Goal: Transaction & Acquisition: Purchase product/service

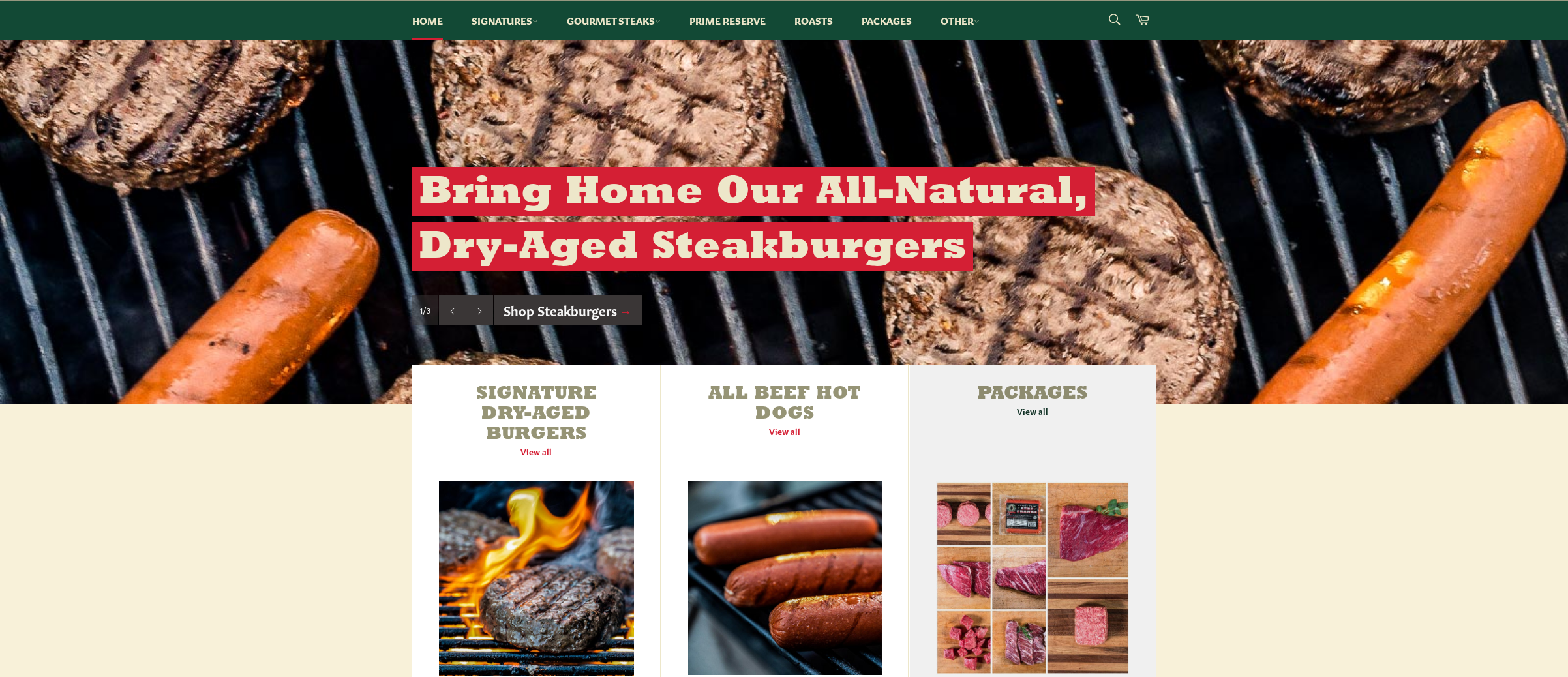
scroll to position [214, 0]
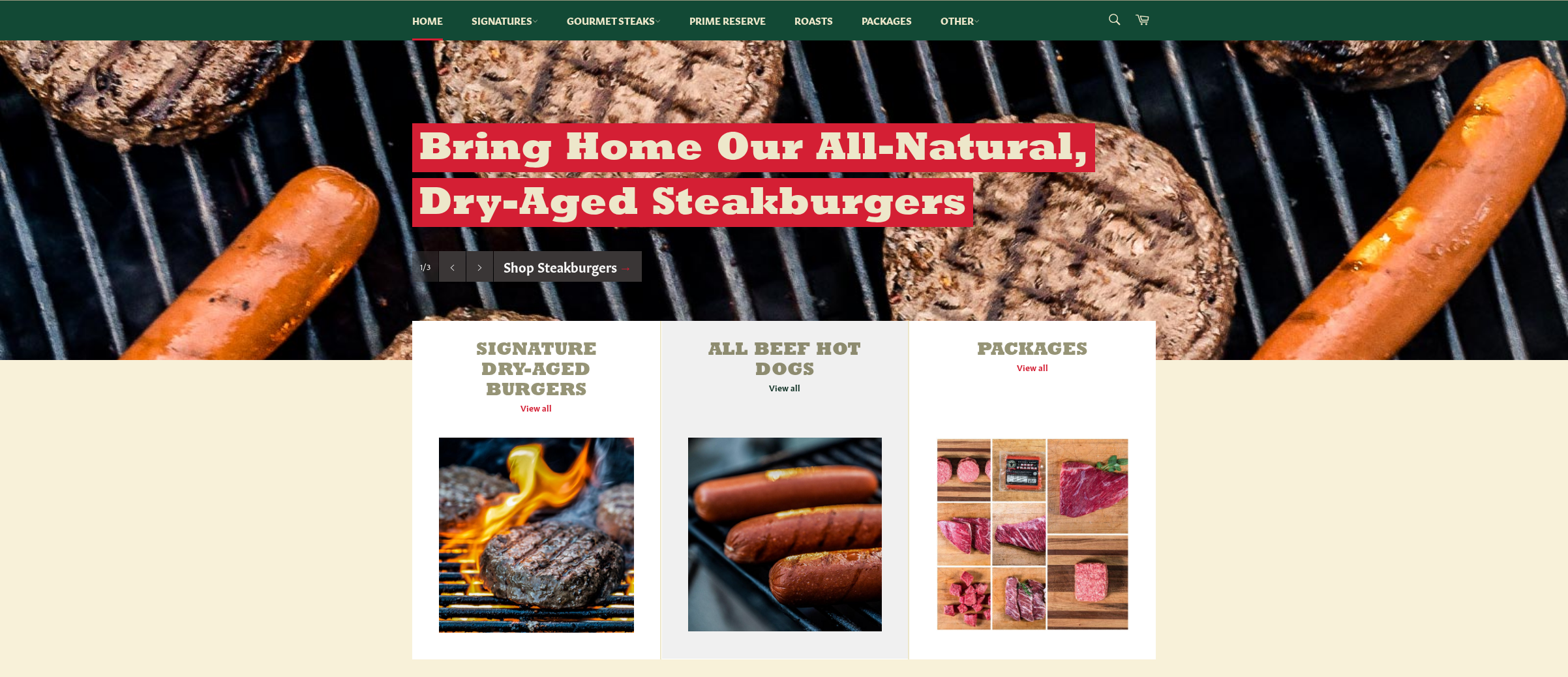
click at [785, 385] on link "All Beef Hot Dogs View all" at bounding box center [784, 490] width 247 height 338
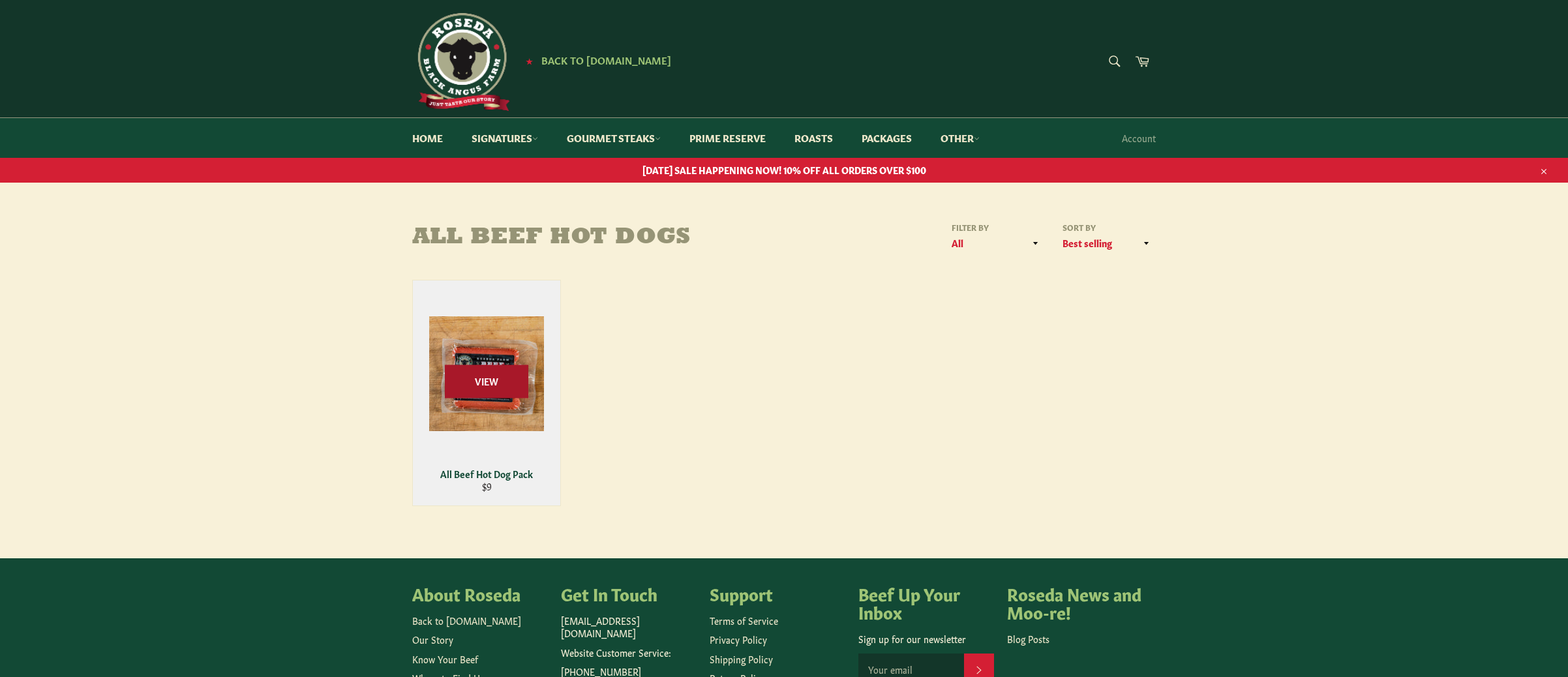
click at [482, 380] on span "View" at bounding box center [487, 381] width 84 height 33
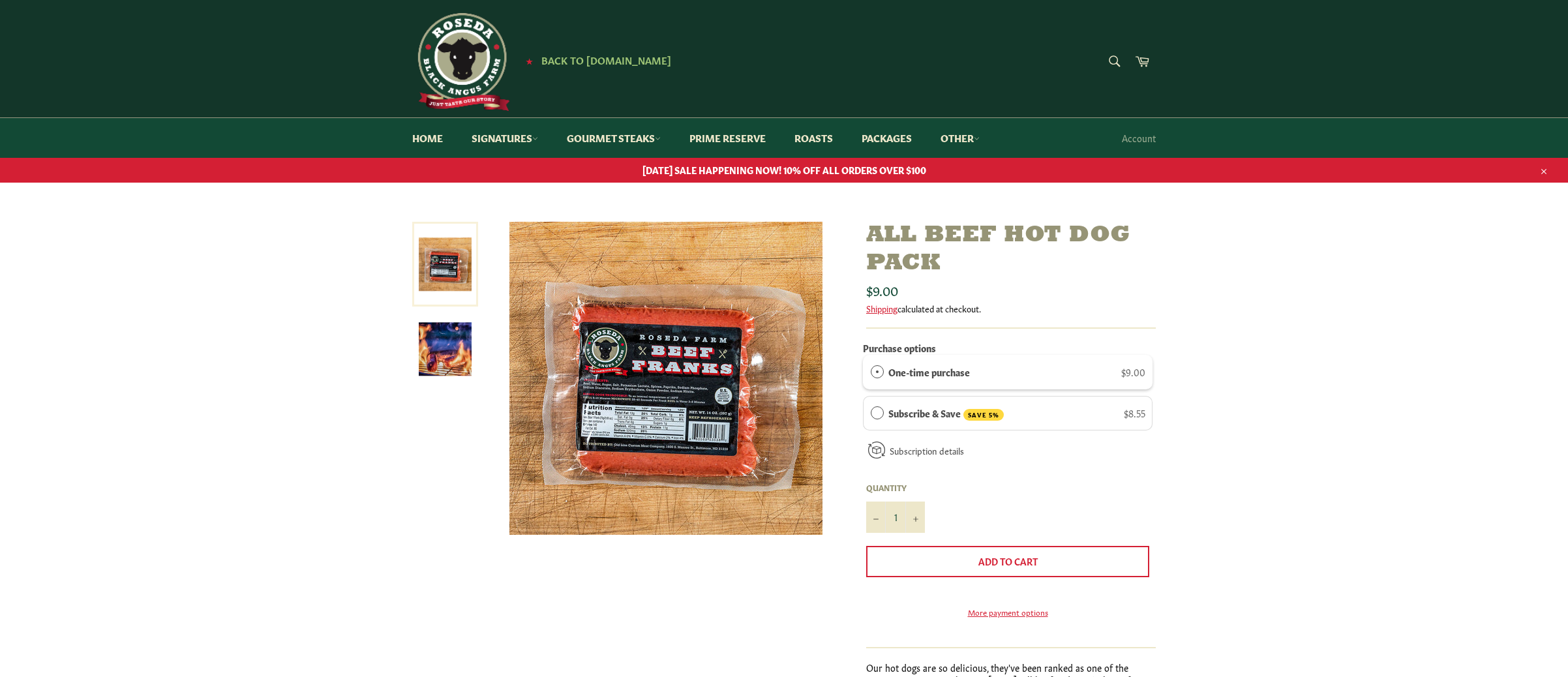
click at [883, 369] on div "One-time purchase" at bounding box center [876, 372] width 13 height 14
click at [1127, 372] on span "$9.00" at bounding box center [1134, 372] width 24 height 13
click at [916, 516] on icon "Increase item quantity by one" at bounding box center [916, 519] width 5 height 5
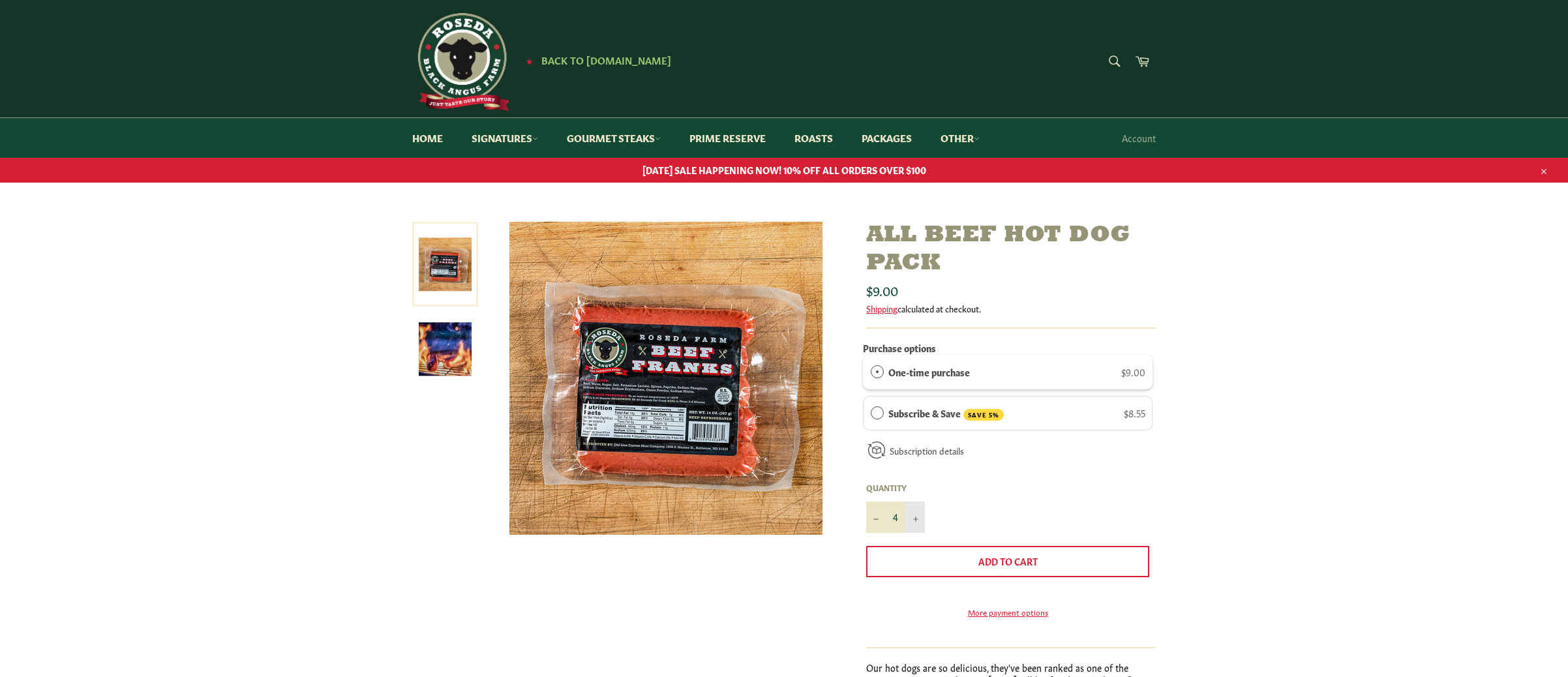
click at [915, 516] on icon "Increase item quantity by one" at bounding box center [916, 519] width 5 height 5
type input "6"
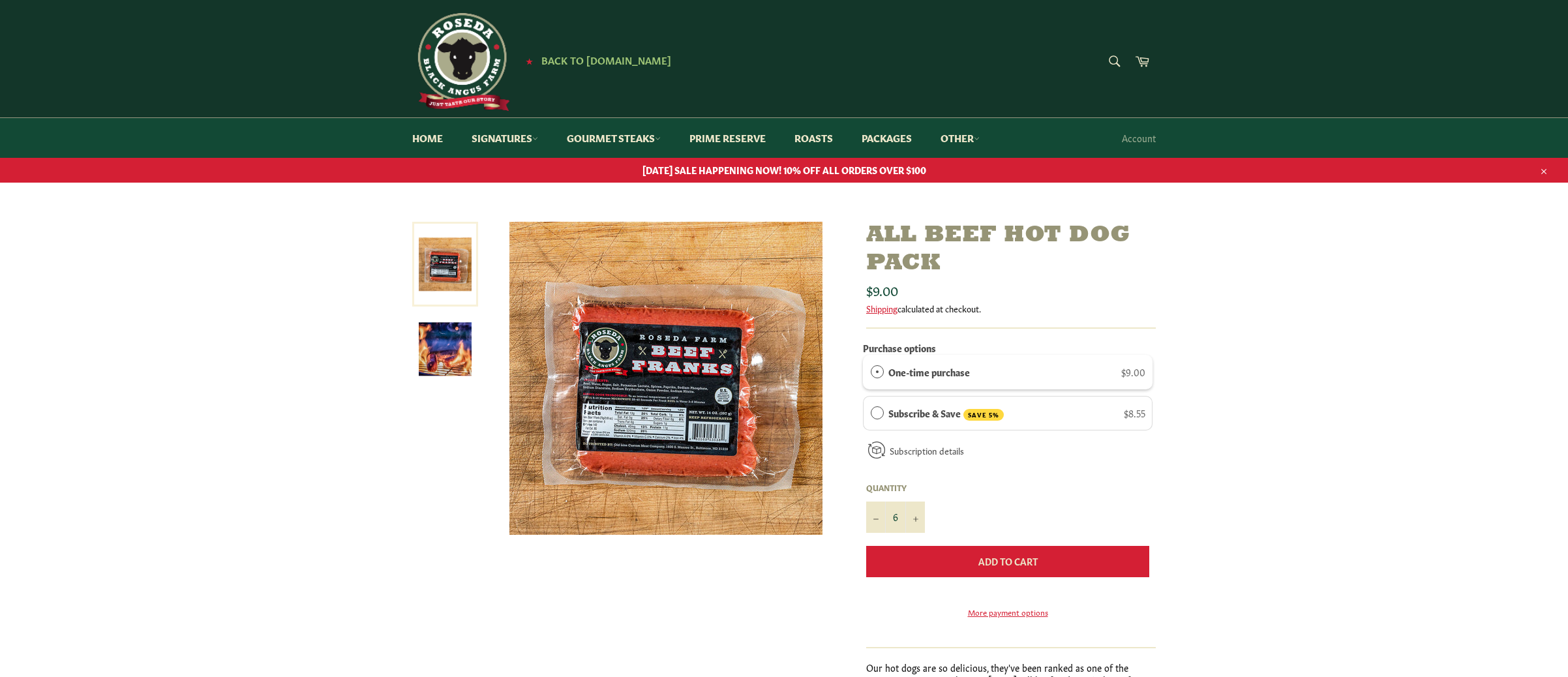
click at [943, 556] on button "Add to Cart" at bounding box center [1007, 562] width 283 height 31
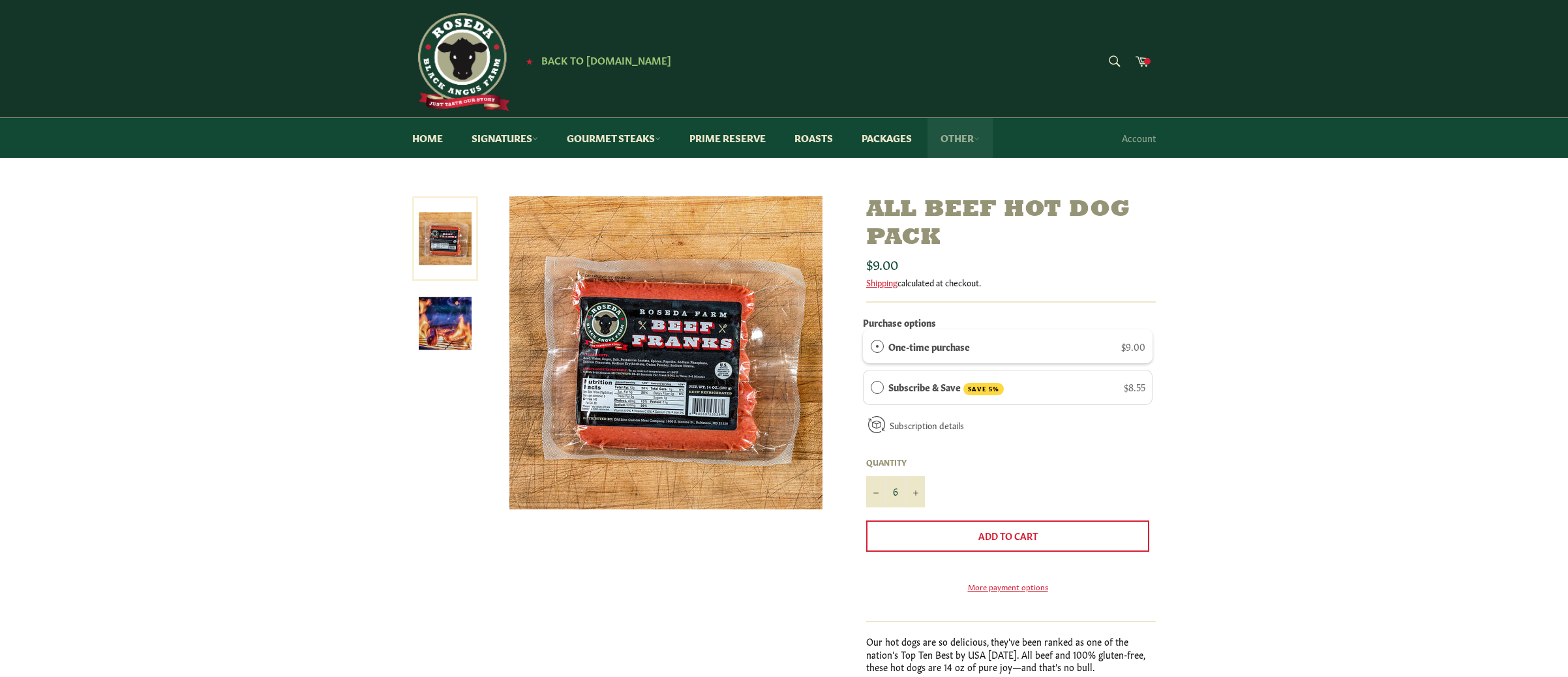
click at [975, 137] on link "Other" at bounding box center [960, 138] width 65 height 40
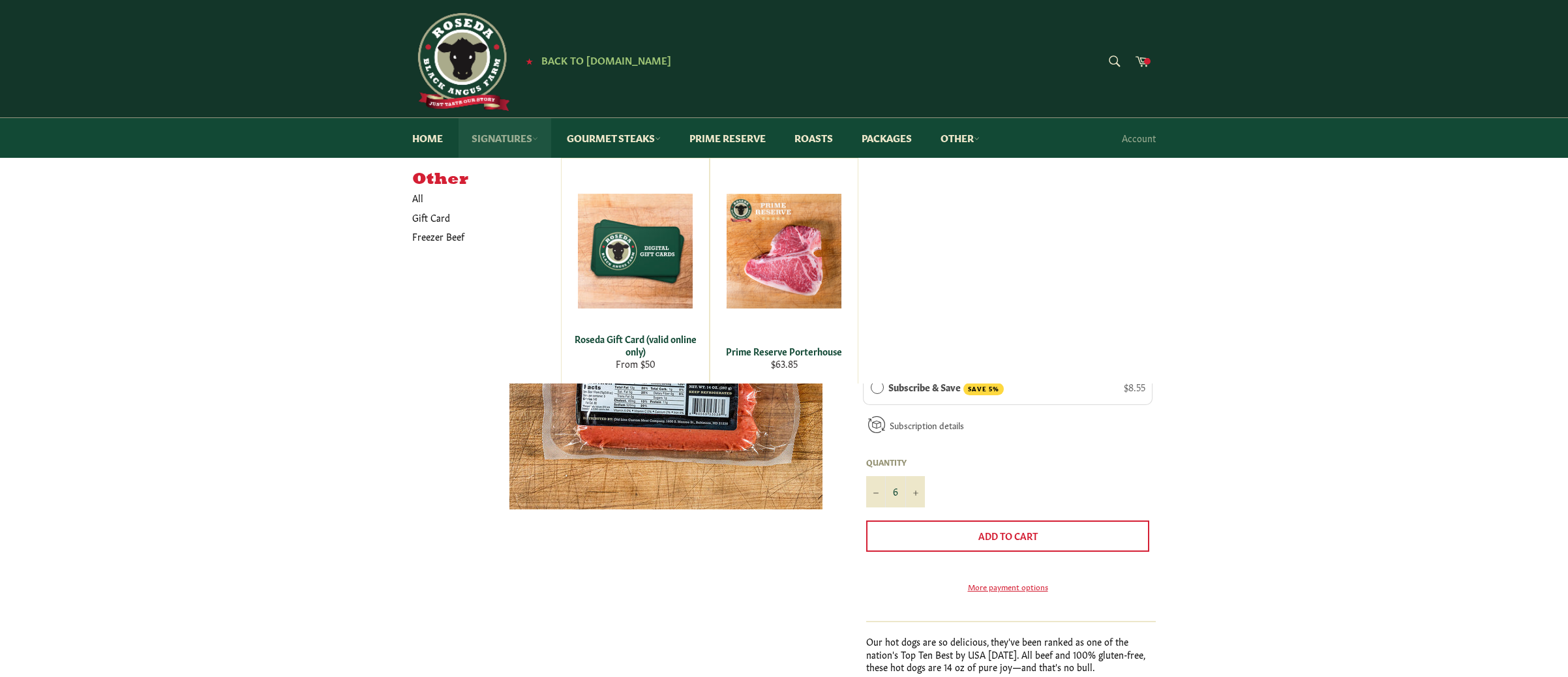
click at [480, 136] on link "Signatures" at bounding box center [505, 138] width 92 height 40
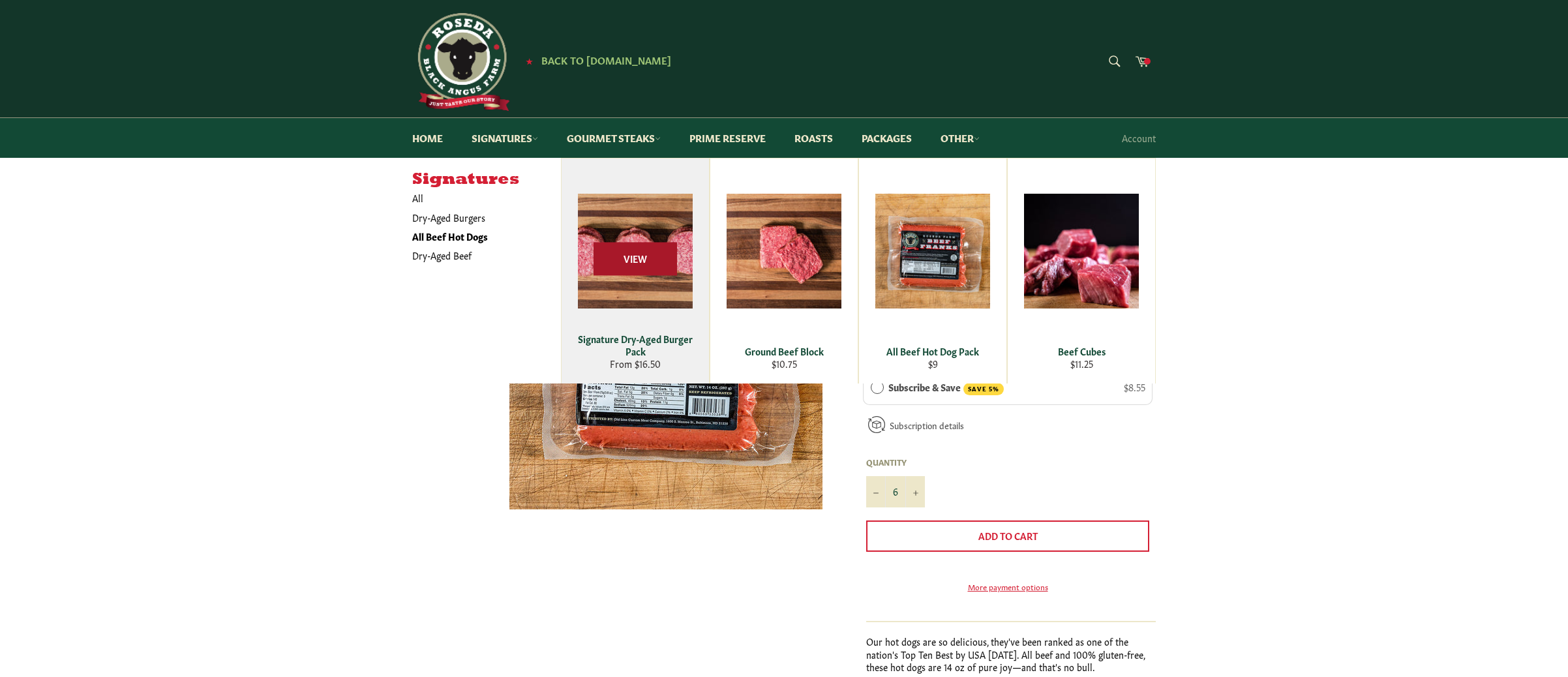
click at [631, 263] on span "View" at bounding box center [636, 259] width 84 height 33
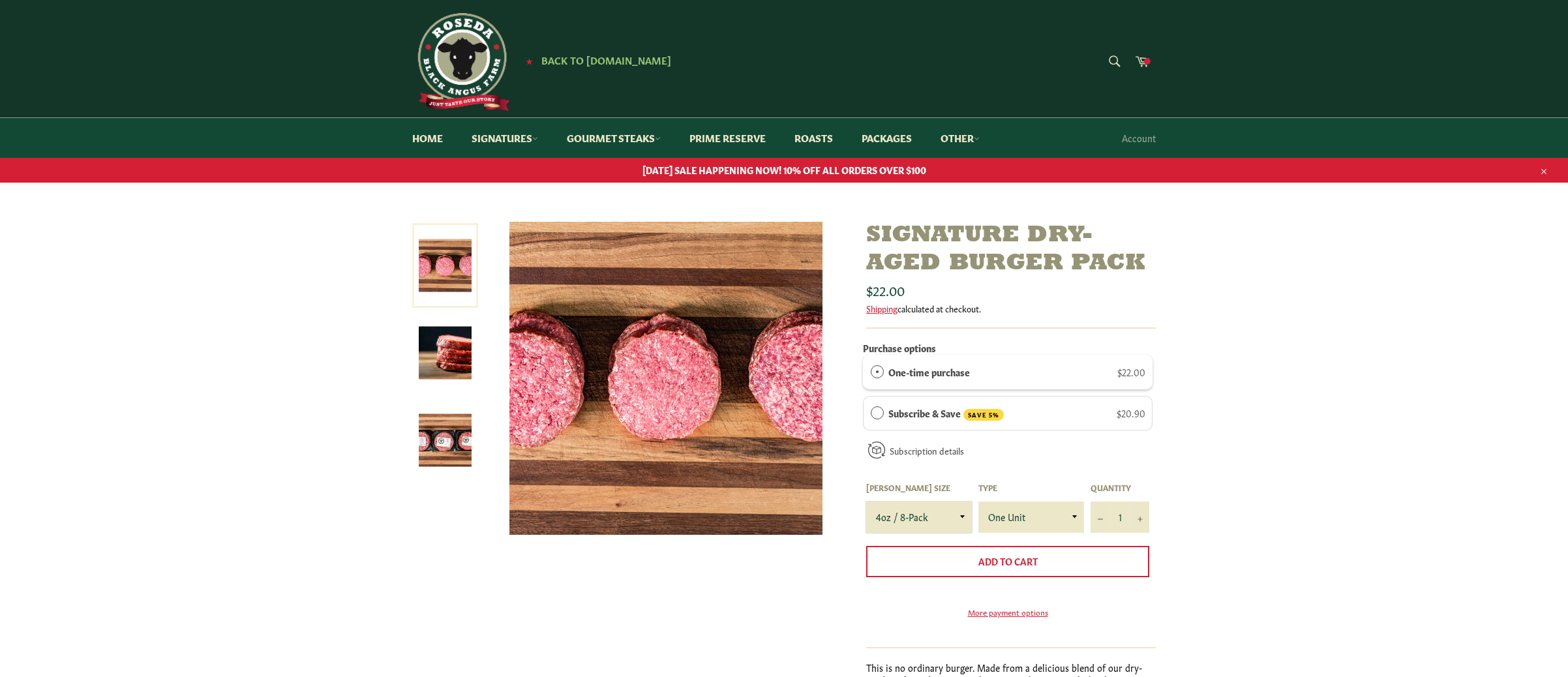
click at [960, 514] on select "4oz / 8-Pack 6oz / 4-Pack 8oz / 4-Pack" at bounding box center [918, 517] width 106 height 31
click at [1143, 514] on button "+" at bounding box center [1139, 517] width 19 height 31
type input "2"
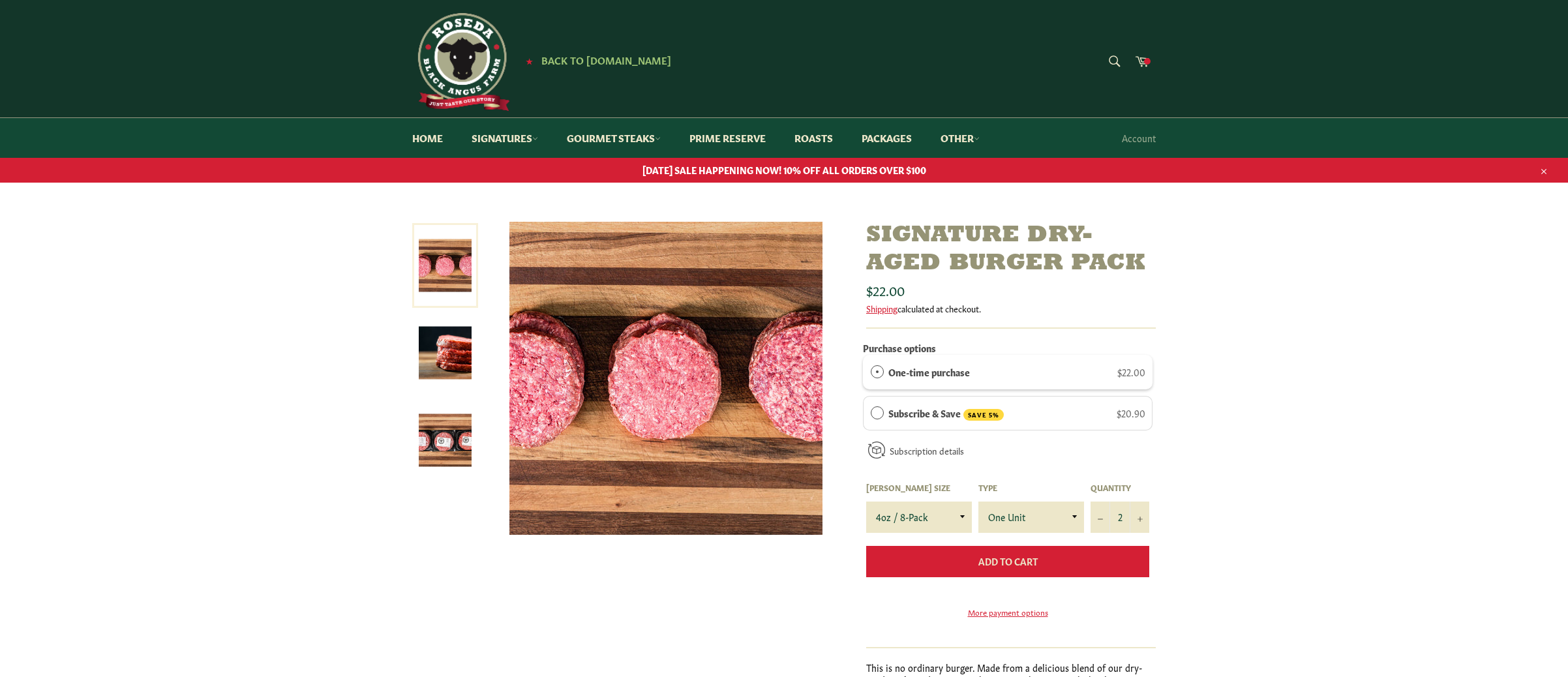
click at [1050, 561] on button "Add to Cart" at bounding box center [1007, 562] width 283 height 31
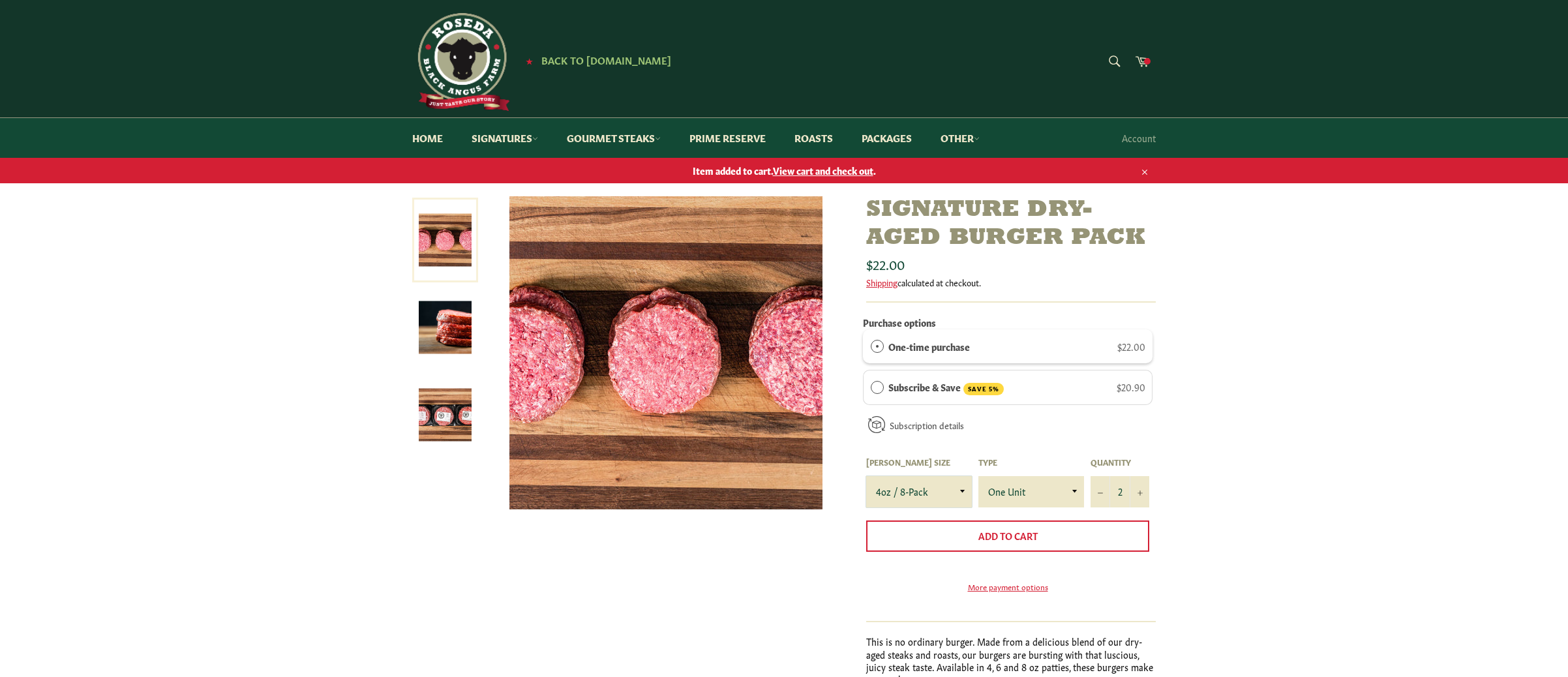
click at [962, 488] on select "4oz / 8-Pack 6oz / 4-Pack 8oz / 4-Pack" at bounding box center [918, 492] width 106 height 31
select select "6oz / 4-Pack"
click at [1033, 537] on span "Add to Cart" at bounding box center [1008, 536] width 59 height 13
click at [1142, 61] on icon at bounding box center [1142, 61] width 14 height 10
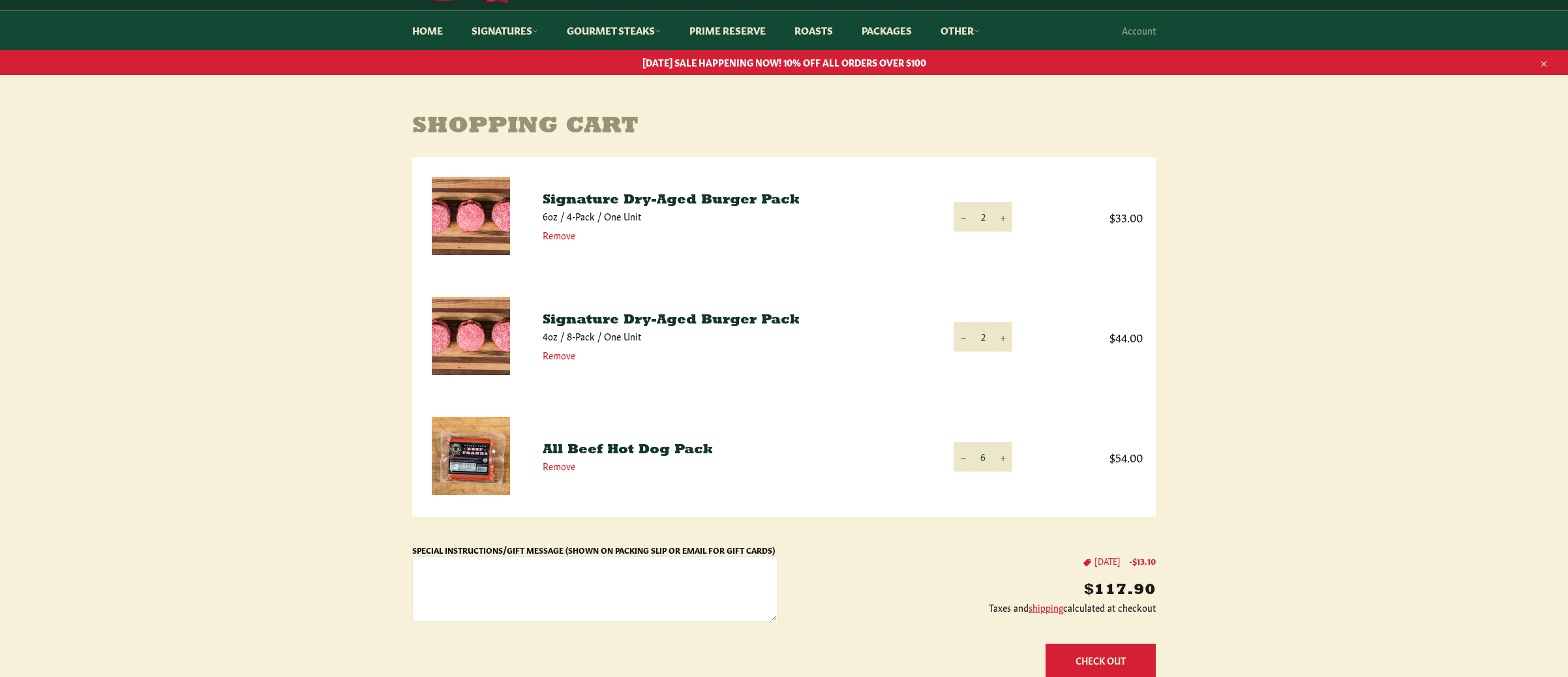
scroll to position [230, 0]
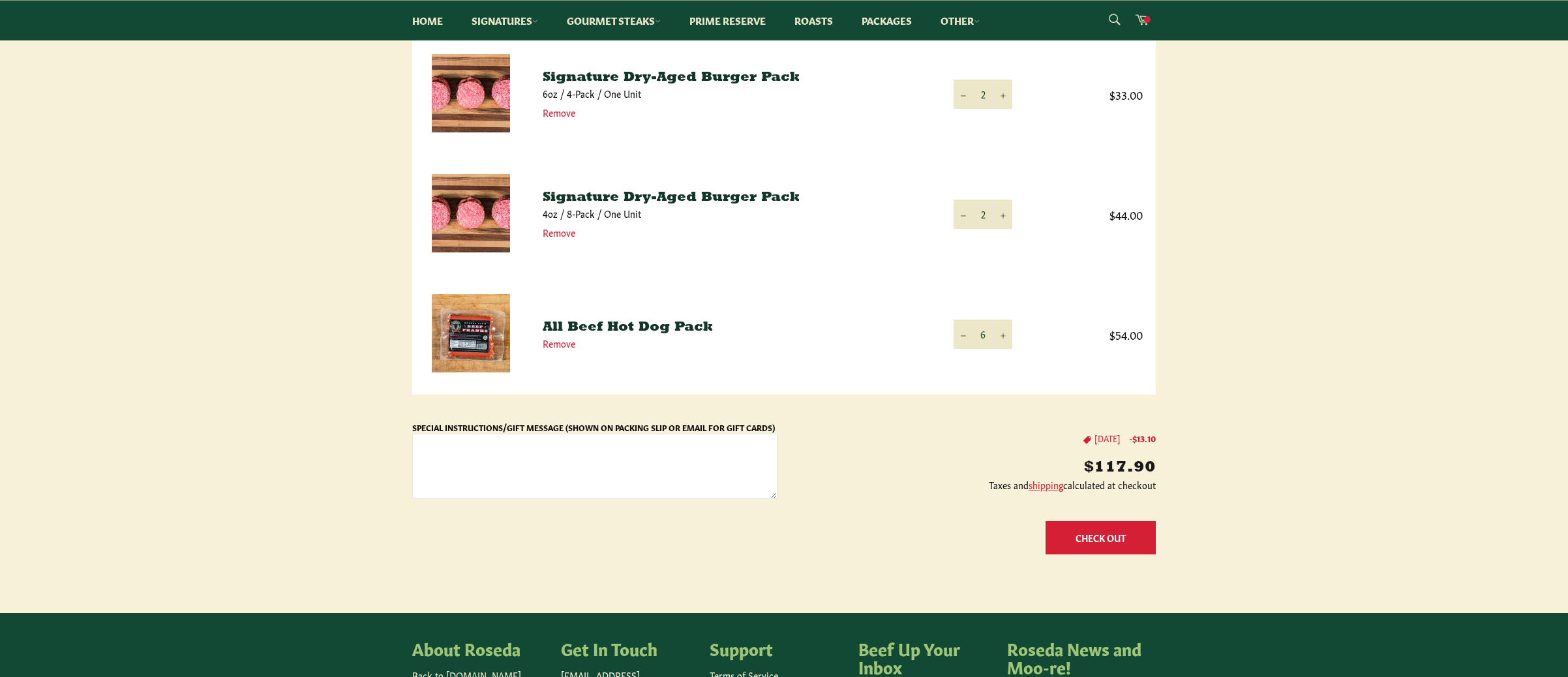
click at [1087, 543] on button "Check Out" at bounding box center [1101, 538] width 110 height 33
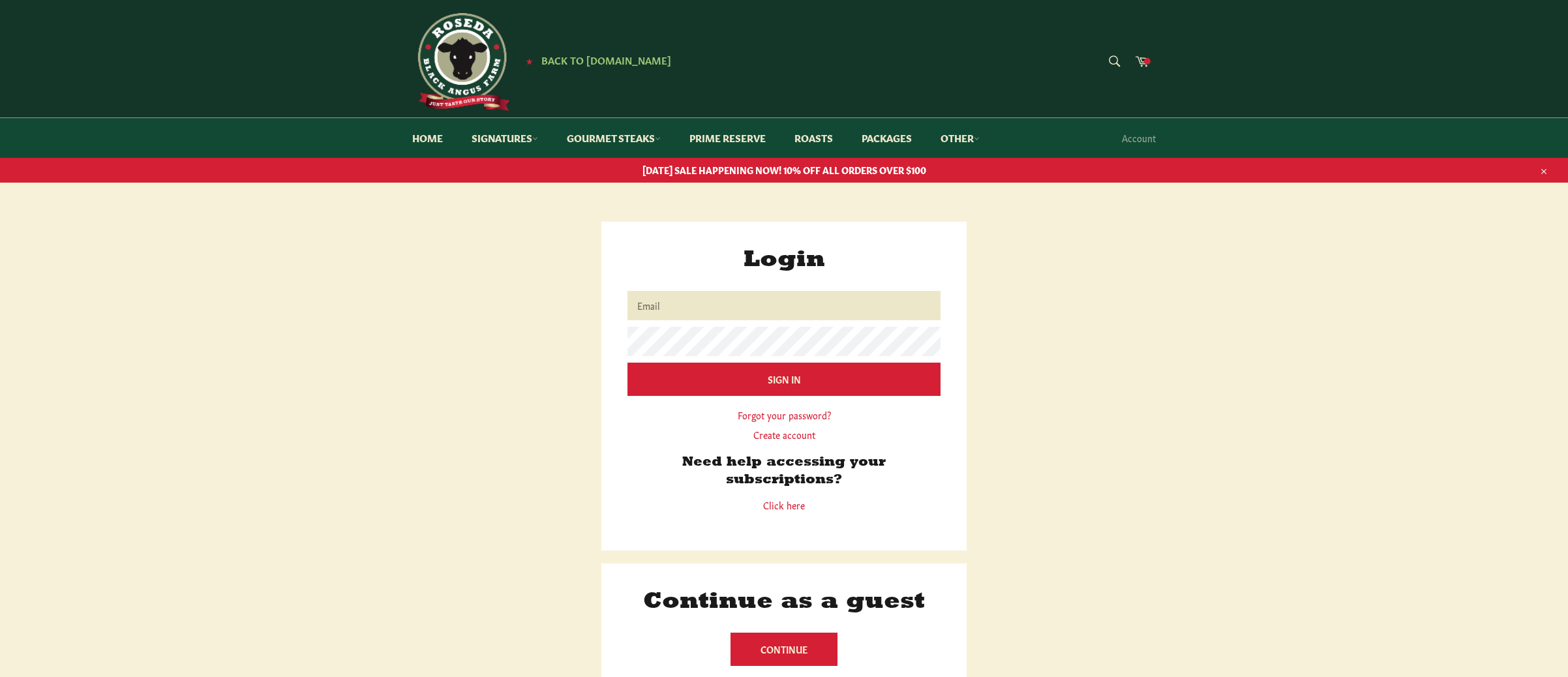
click at [645, 307] on input "Email" at bounding box center [783, 306] width 313 height 30
type input "[EMAIL_ADDRESS][PERSON_NAME][DOMAIN_NAME]"
click at [661, 379] on input "Sign In" at bounding box center [783, 379] width 313 height 32
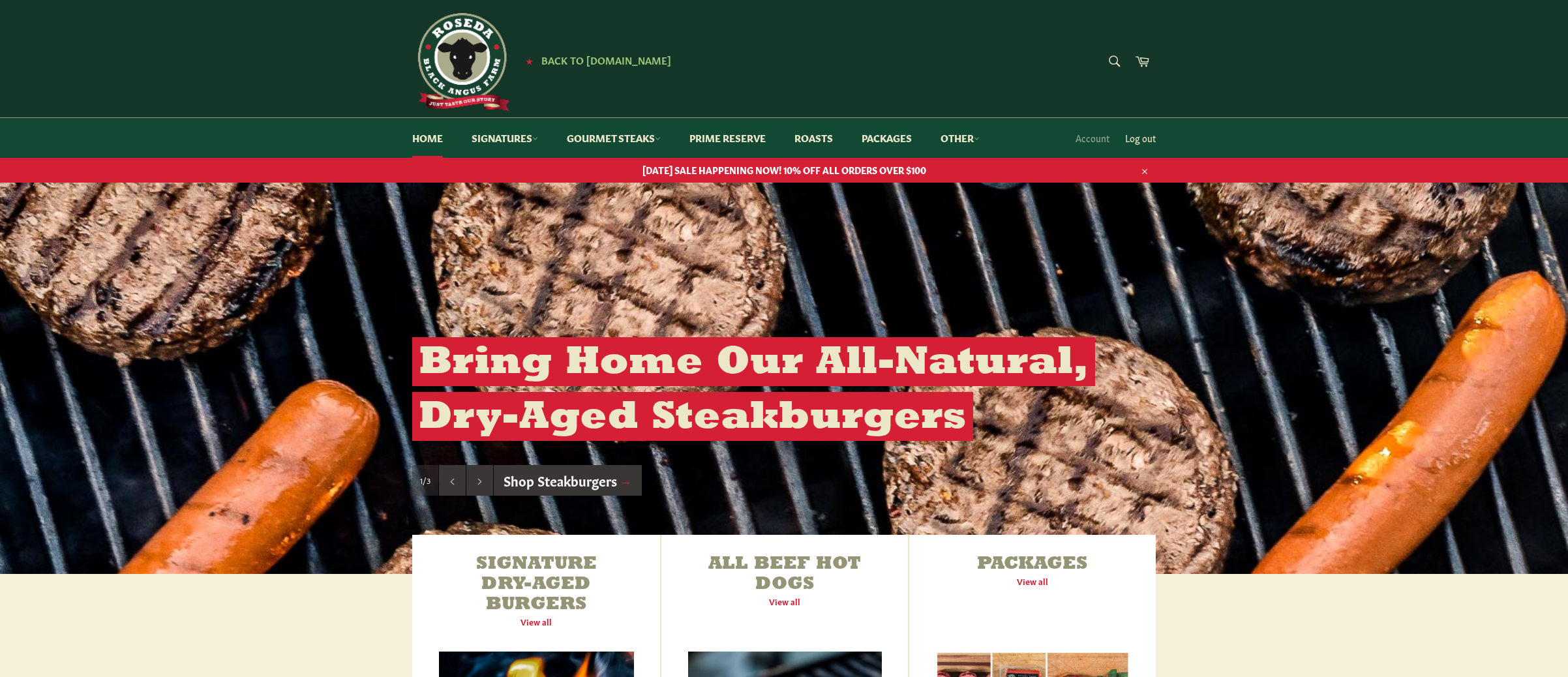
click at [1131, 138] on link "Log out" at bounding box center [1141, 138] width 44 height 38
